Goal: Information Seeking & Learning: Learn about a topic

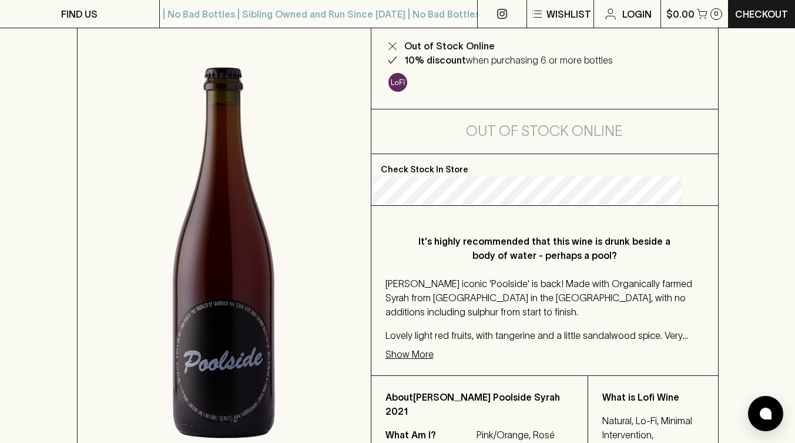
scroll to position [149, 0]
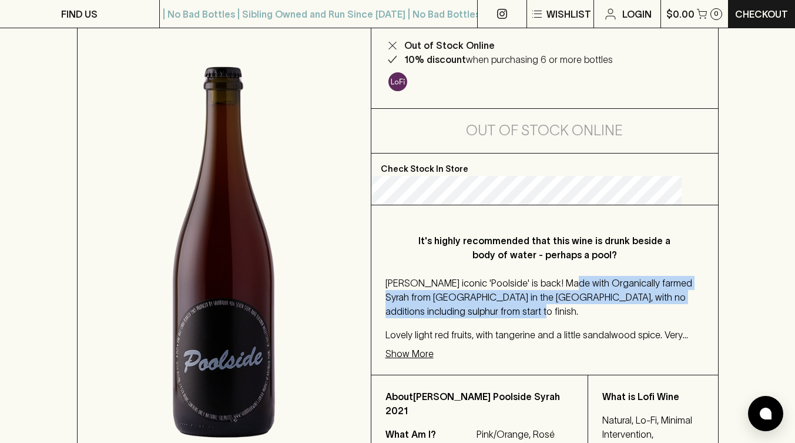
drag, startPoint x: 581, startPoint y: 282, endPoint x: 615, endPoint y: 312, distance: 45.8
click at [615, 312] on p "[PERSON_NAME] iconic 'Poolside' is back! Made with Organically farmed Syrah fro…" at bounding box center [545, 297] width 319 height 42
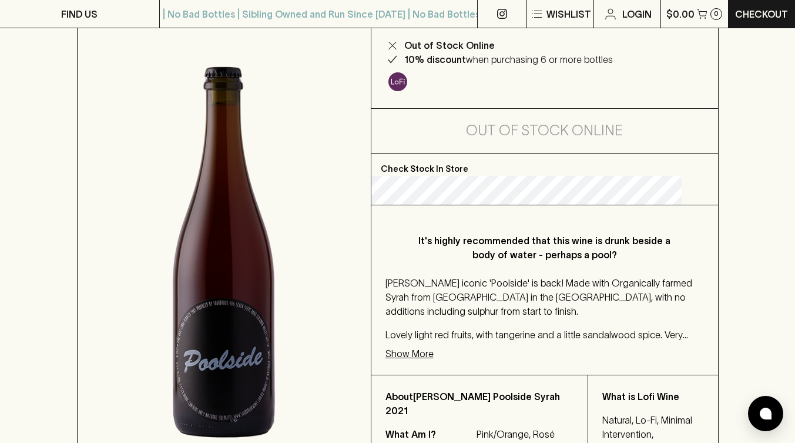
click at [434, 354] on p "Show More" at bounding box center [410, 353] width 48 height 14
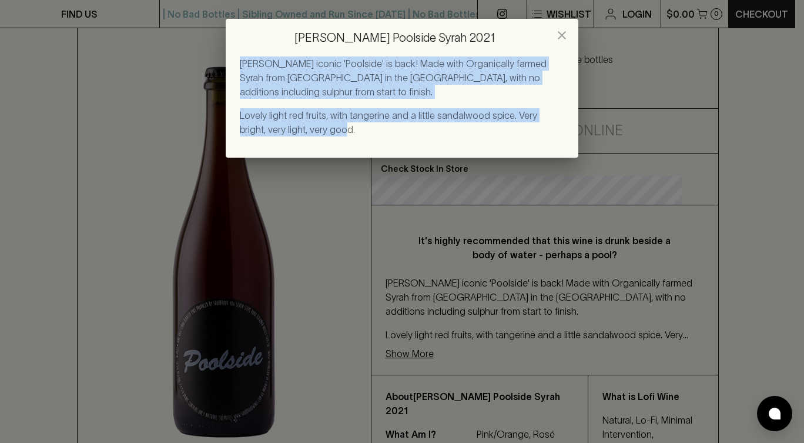
drag, startPoint x: 241, startPoint y: 62, endPoint x: 319, endPoint y: 131, distance: 104.1
click at [319, 131] on div "[PERSON_NAME] iconic 'Poolside' is back! Made with Organically farmed Syrah fro…" at bounding box center [402, 96] width 324 height 80
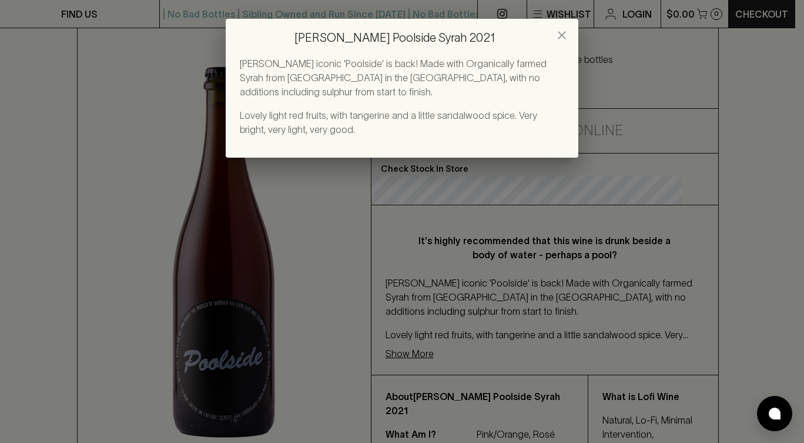
click at [340, 130] on p "Lovely light red fruits, with tangerine and a little sandalwood spice. Very bri…" at bounding box center [402, 122] width 324 height 28
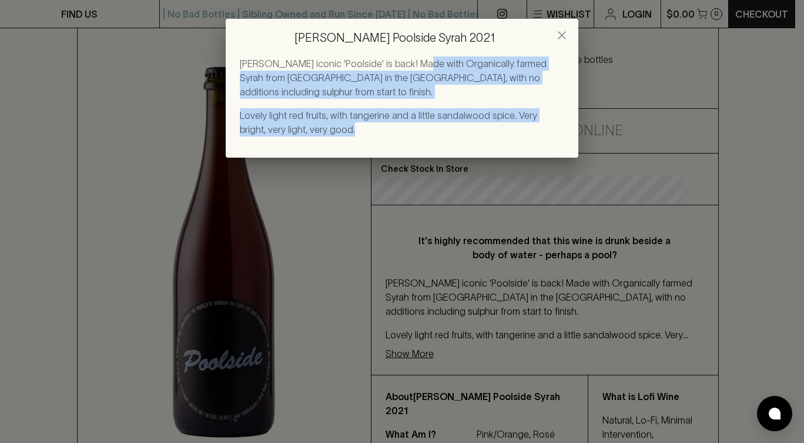
drag, startPoint x: 415, startPoint y: 65, endPoint x: 421, endPoint y: 133, distance: 68.4
click at [421, 133] on div "[PERSON_NAME] iconic 'Poolside' is back! Made with Organically farmed Syrah fro…" at bounding box center [402, 96] width 324 height 80
copy div "Made with Organically farmed Syrah from [GEOGRAPHIC_DATA] in the [GEOGRAPHIC_DA…"
click at [360, 270] on div "[PERSON_NAME] Poolside Syrah 2021 [PERSON_NAME] iconic 'Poolside' is back! Made…" at bounding box center [402, 221] width 804 height 443
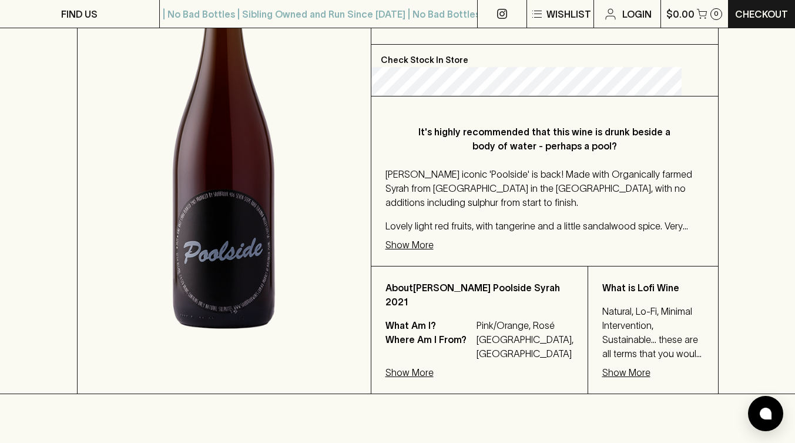
scroll to position [264, 0]
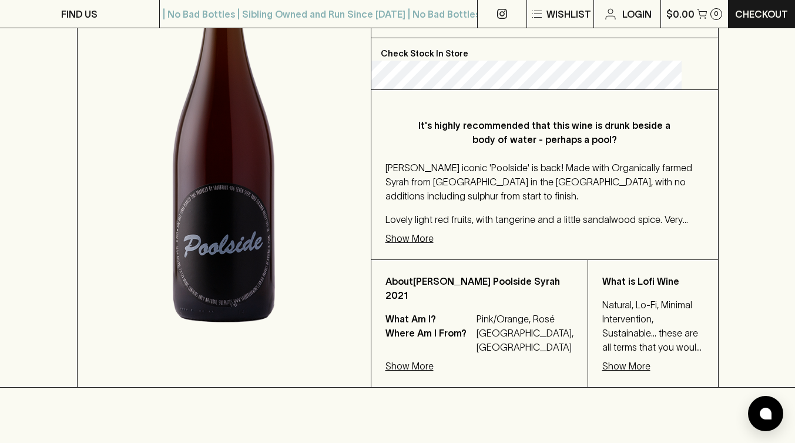
click at [417, 373] on p "Show More" at bounding box center [410, 366] width 48 height 14
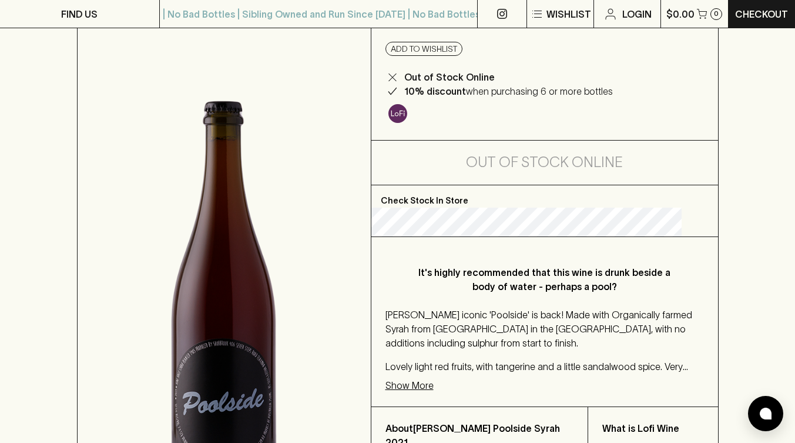
scroll to position [0, 0]
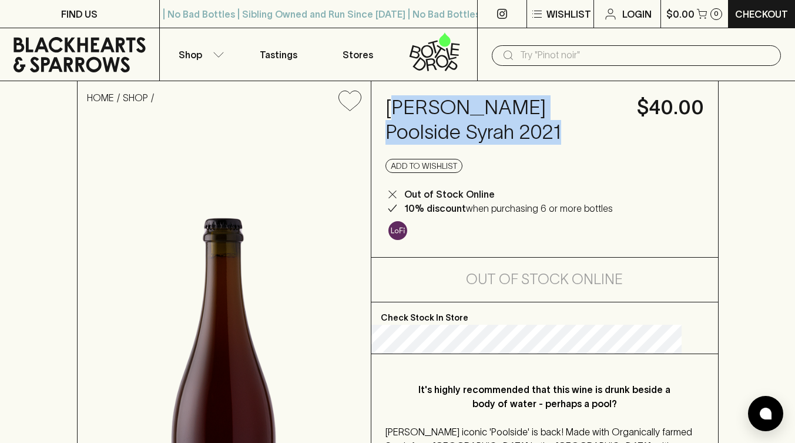
drag, startPoint x: 408, startPoint y: 110, endPoint x: 577, endPoint y: 133, distance: 169.7
click at [577, 133] on h4 "[PERSON_NAME] Poolside Syrah 2021" at bounding box center [504, 119] width 237 height 49
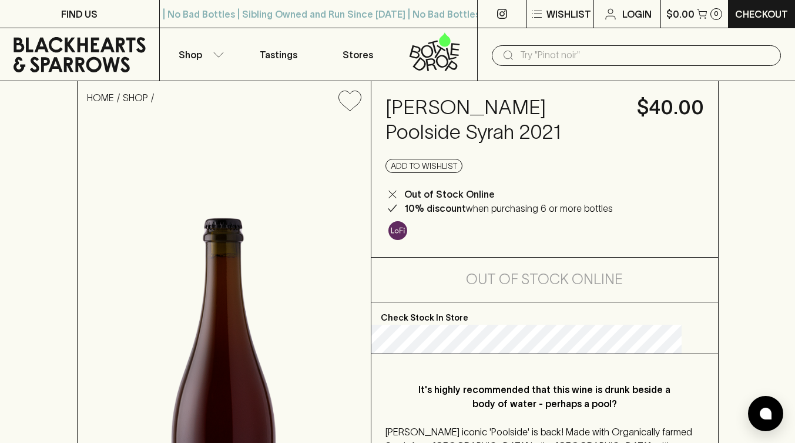
click at [625, 138] on div "[PERSON_NAME] Poolside Syrah 2021 $40.00 Add to wishlist Out of Stock Online 10…" at bounding box center [544, 169] width 347 height 176
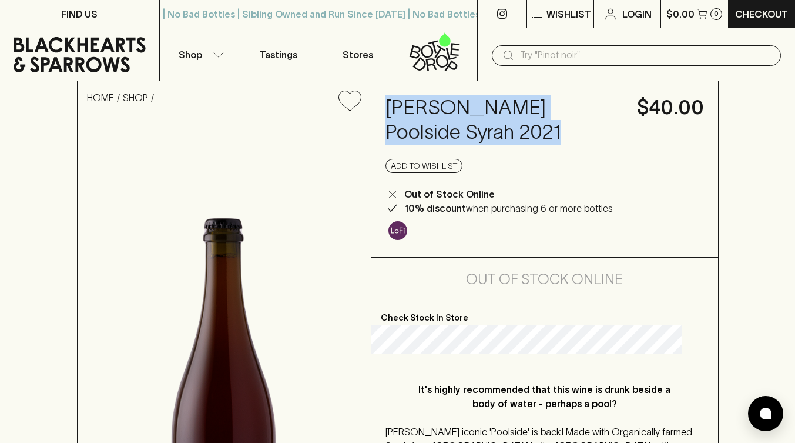
drag, startPoint x: 406, startPoint y: 105, endPoint x: 591, endPoint y: 143, distance: 188.5
click at [591, 143] on h4 "[PERSON_NAME] Poolside Syrah 2021" at bounding box center [504, 119] width 237 height 49
copy h4 "[PERSON_NAME] Poolside Syrah 2021"
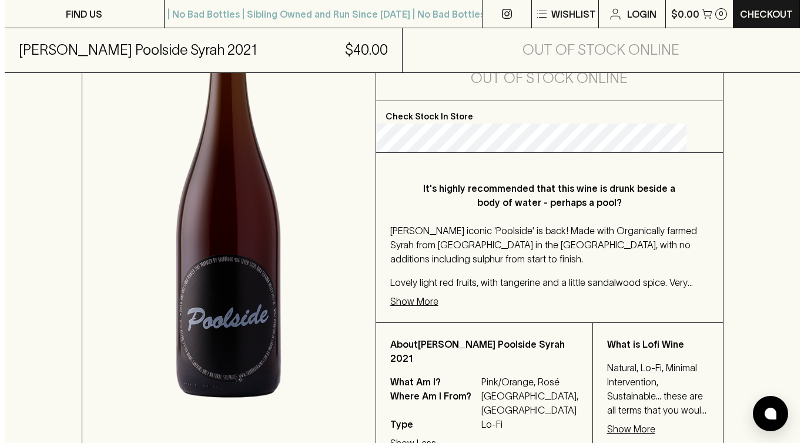
scroll to position [342, 0]
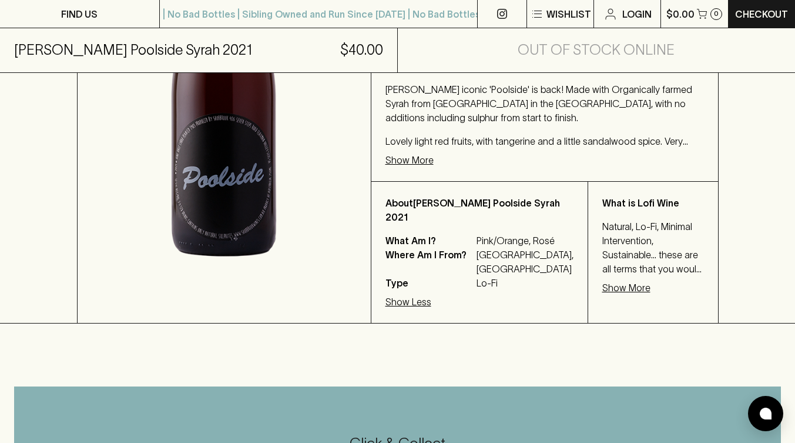
click at [602, 287] on p "Show More" at bounding box center [626, 287] width 48 height 14
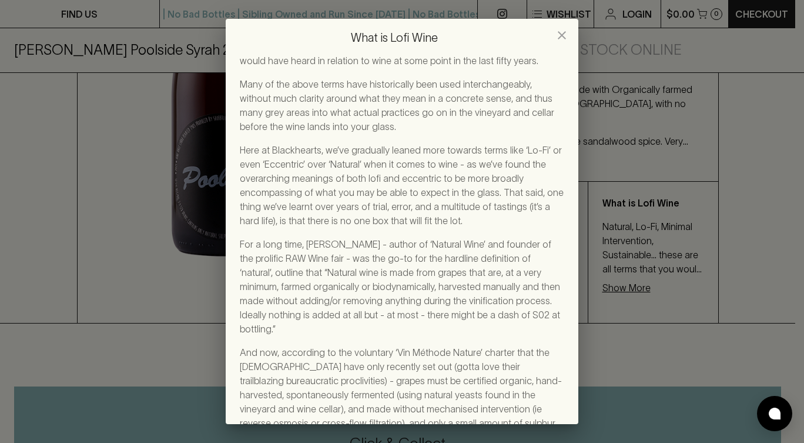
scroll to position [17, 0]
